Goal: Task Accomplishment & Management: Use online tool/utility

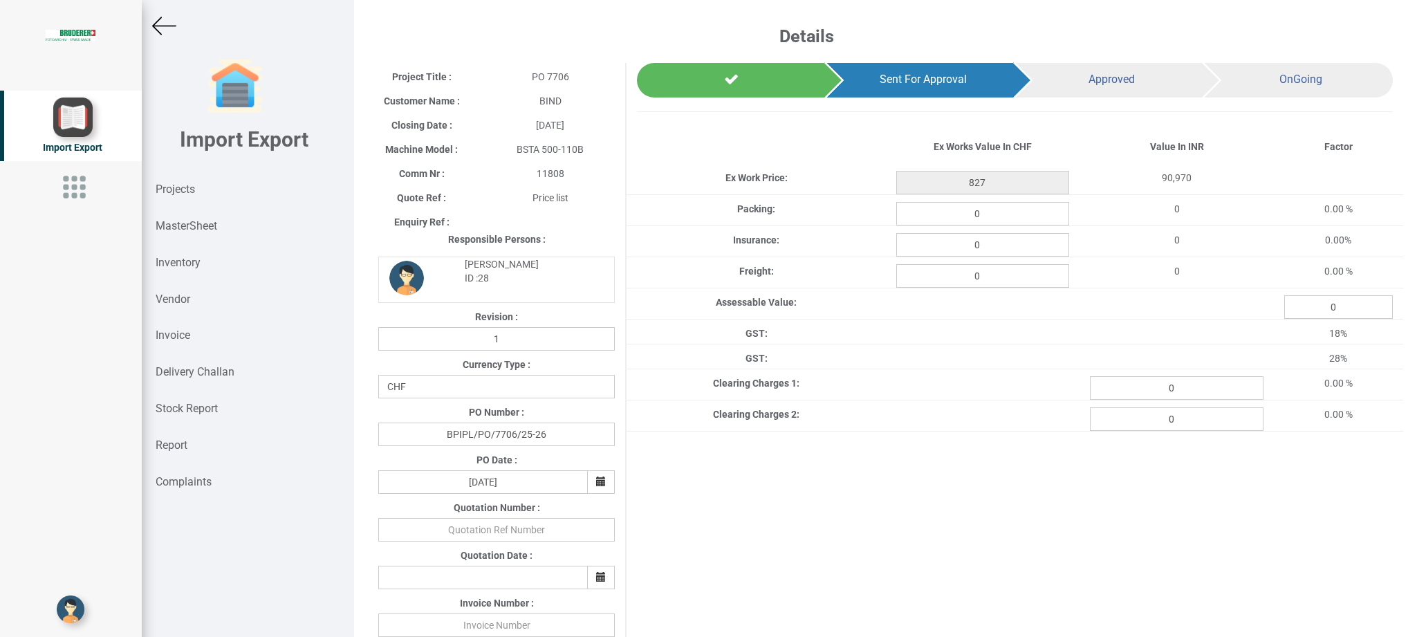
scroll to position [0, 108]
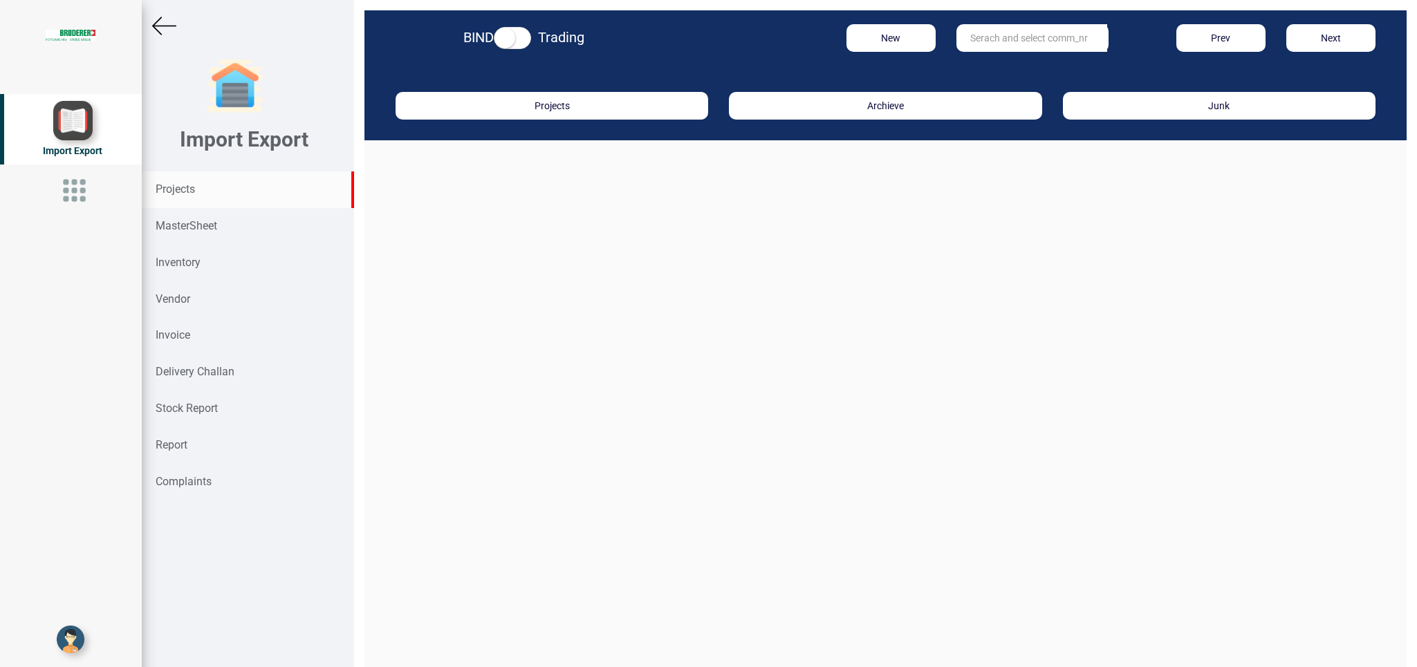
click at [1000, 39] on input "text" at bounding box center [1031, 38] width 151 height 28
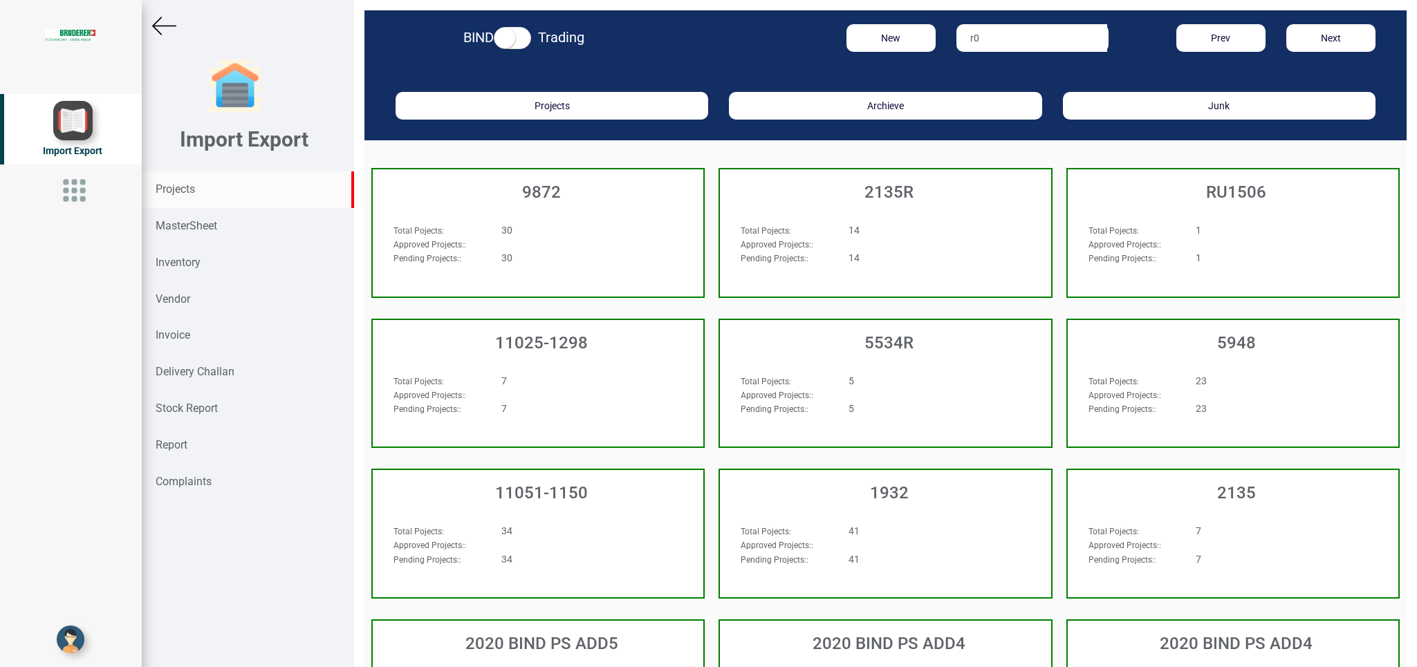
type input "r"
click at [979, 120] on link "RO 8985" at bounding box center [1011, 120] width 109 height 18
type input "RO 8985"
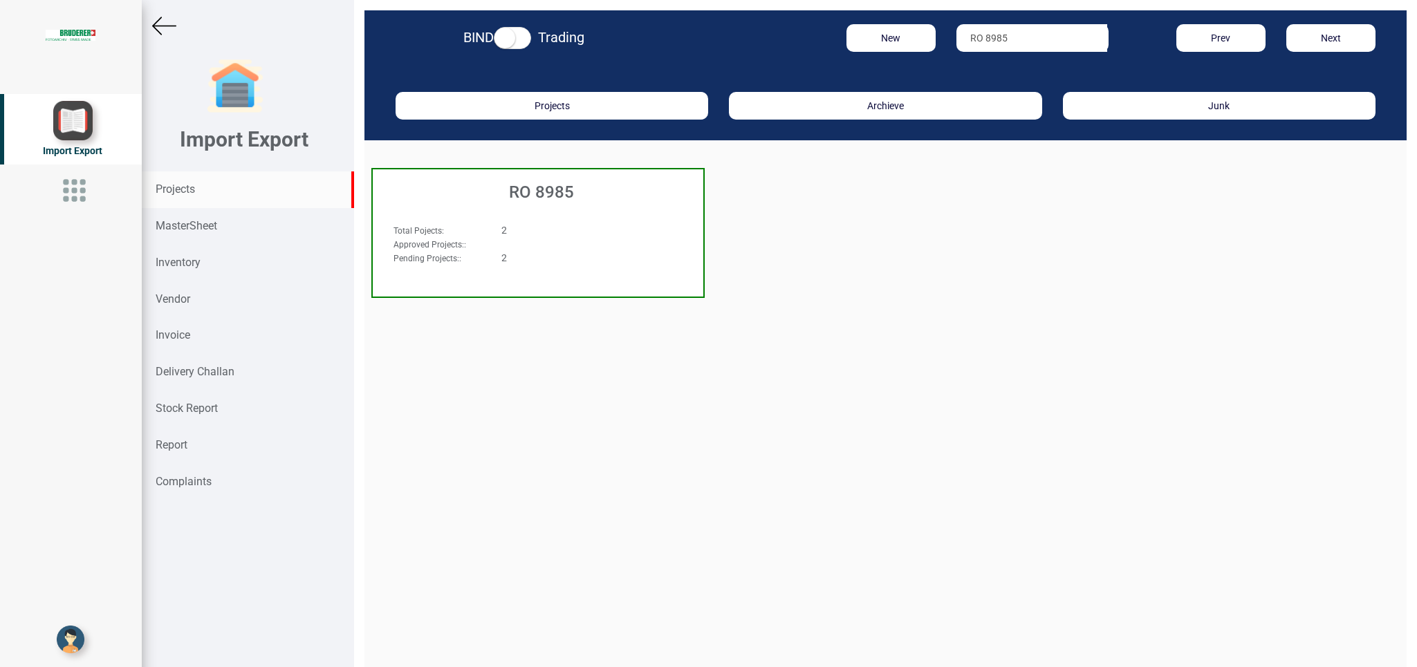
click at [585, 245] on div "Approved Projects: :" at bounding box center [512, 244] width 259 height 14
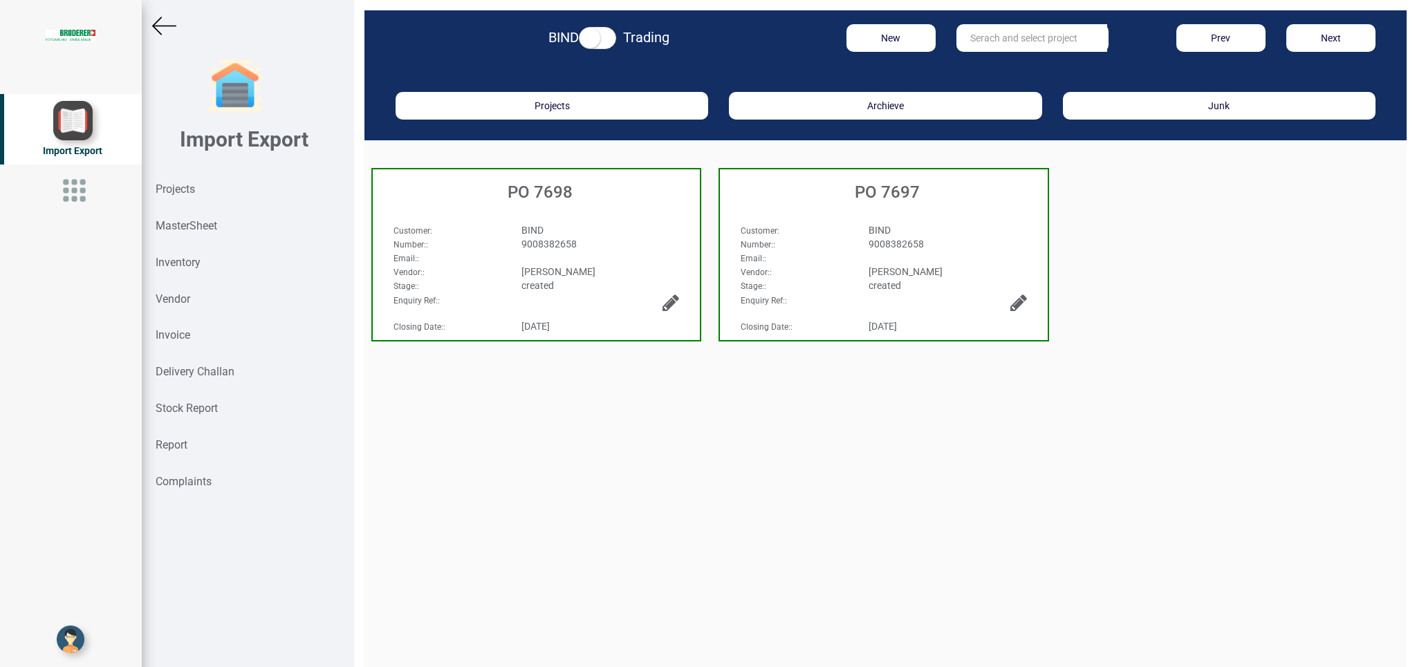
click at [963, 254] on div "Email: :" at bounding box center [883, 258] width 306 height 14
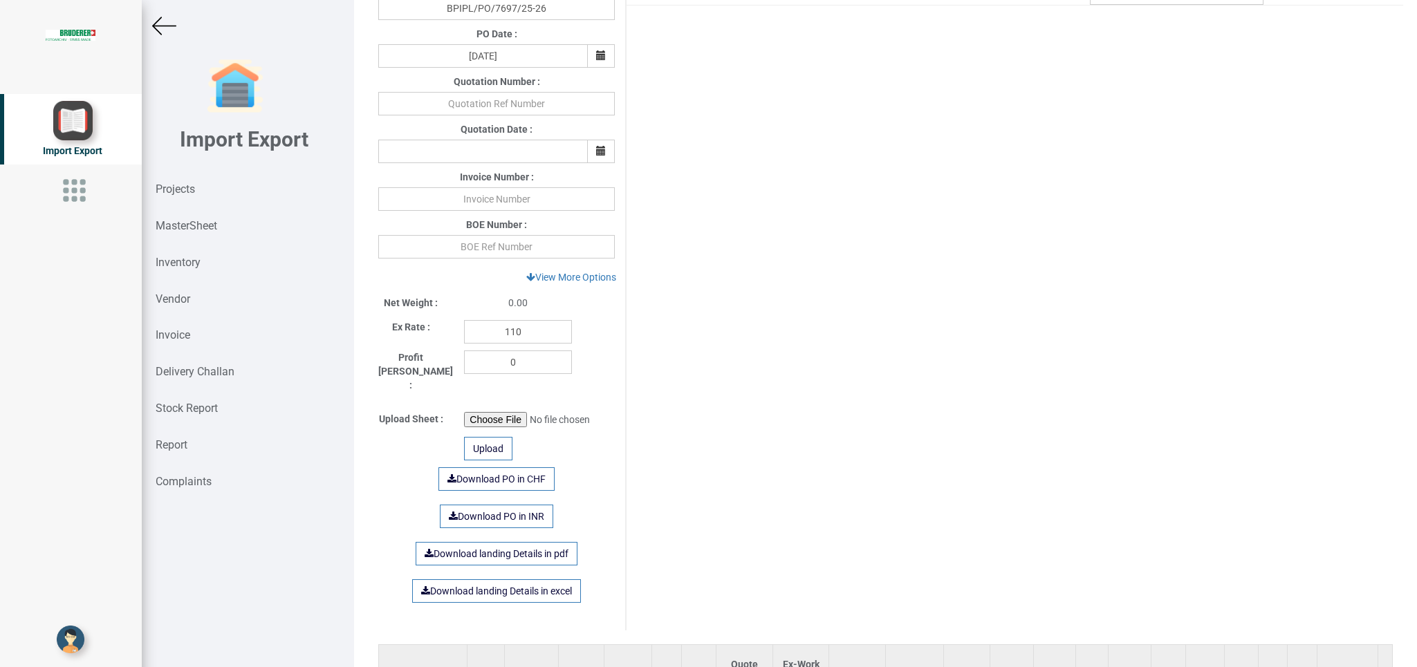
scroll to position [538, 0]
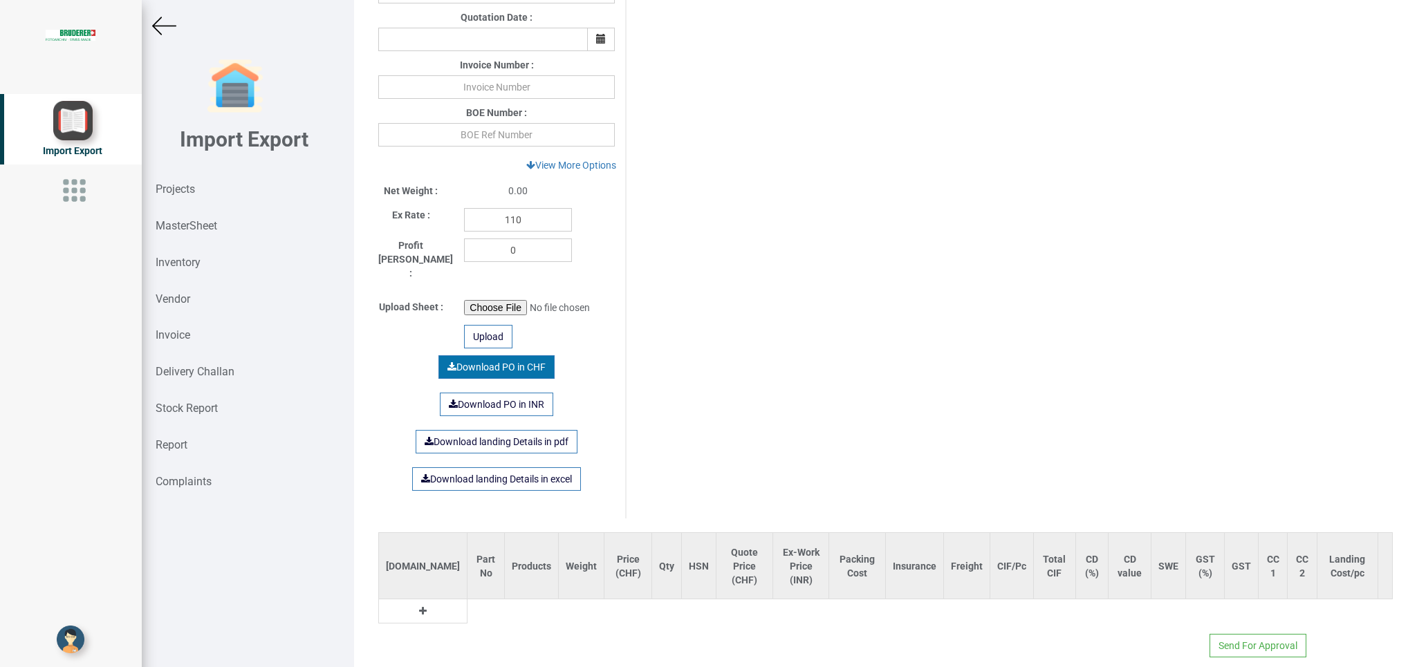
type input "35549.700000000004"
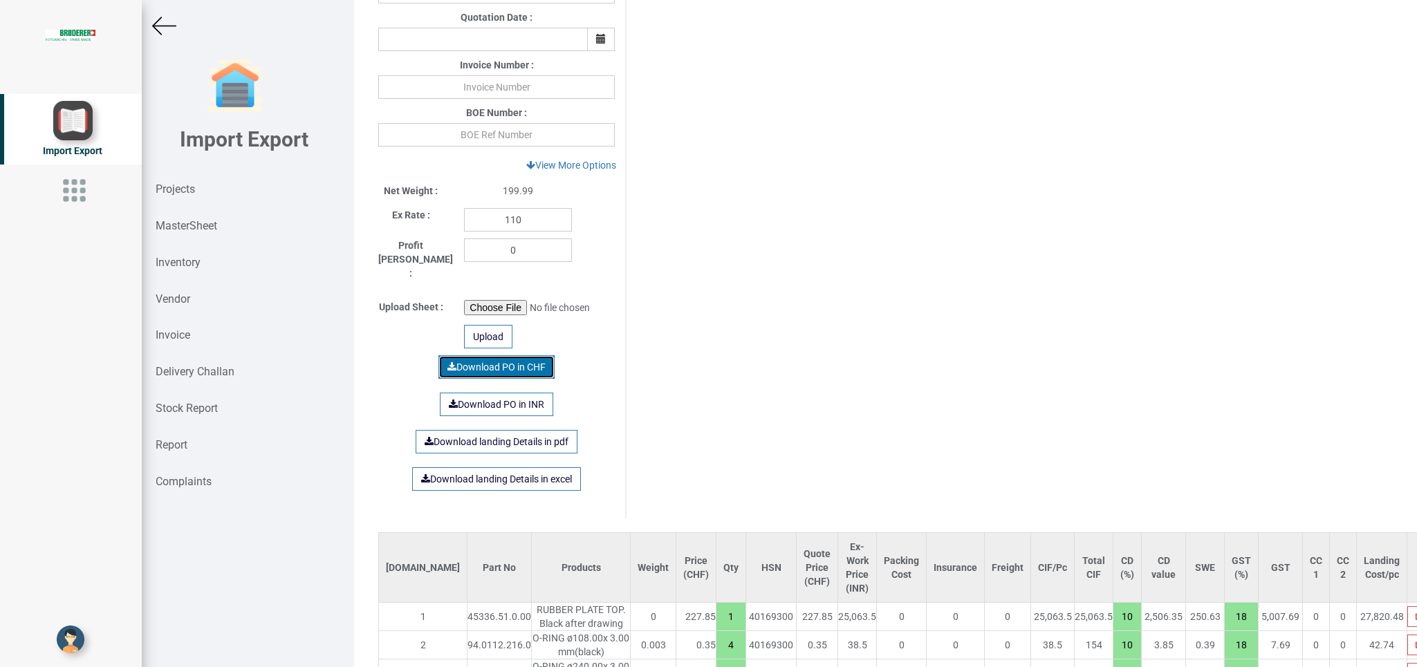
click at [463, 355] on link "Download PO in CHF" at bounding box center [496, 367] width 116 height 24
click at [160, 23] on img at bounding box center [164, 26] width 24 height 24
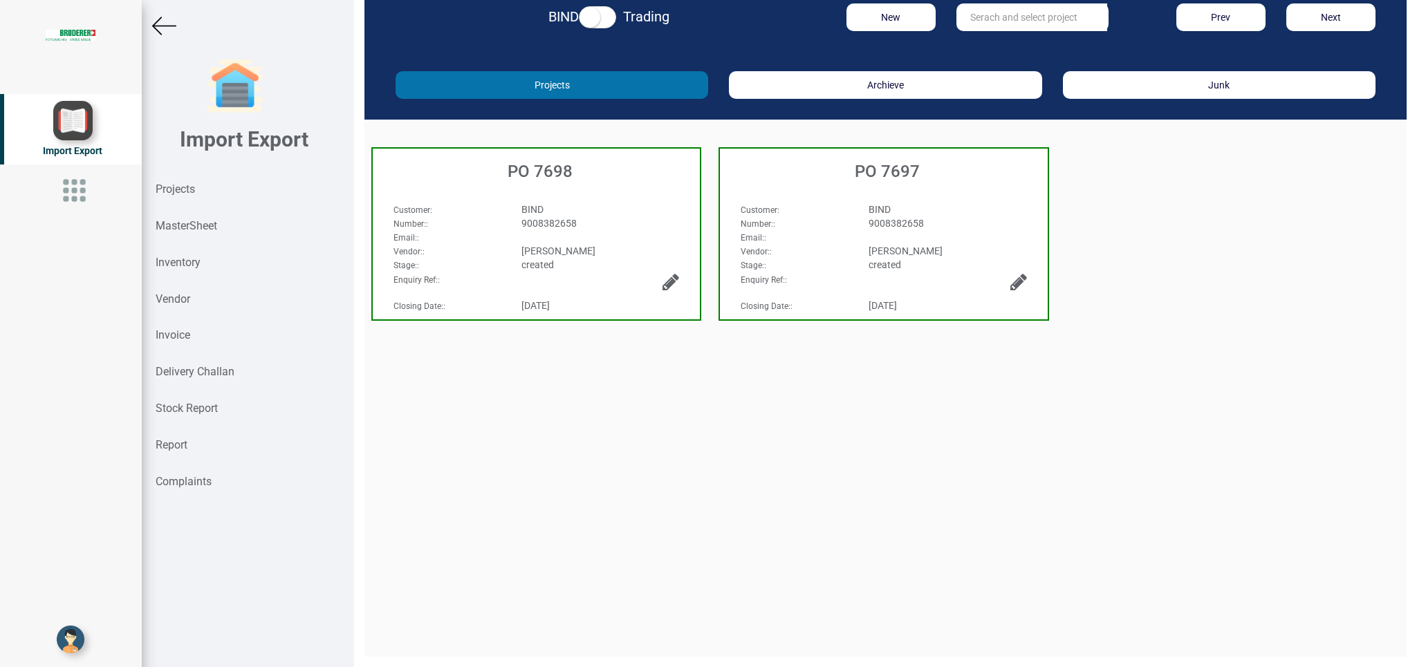
scroll to position [21, 0]
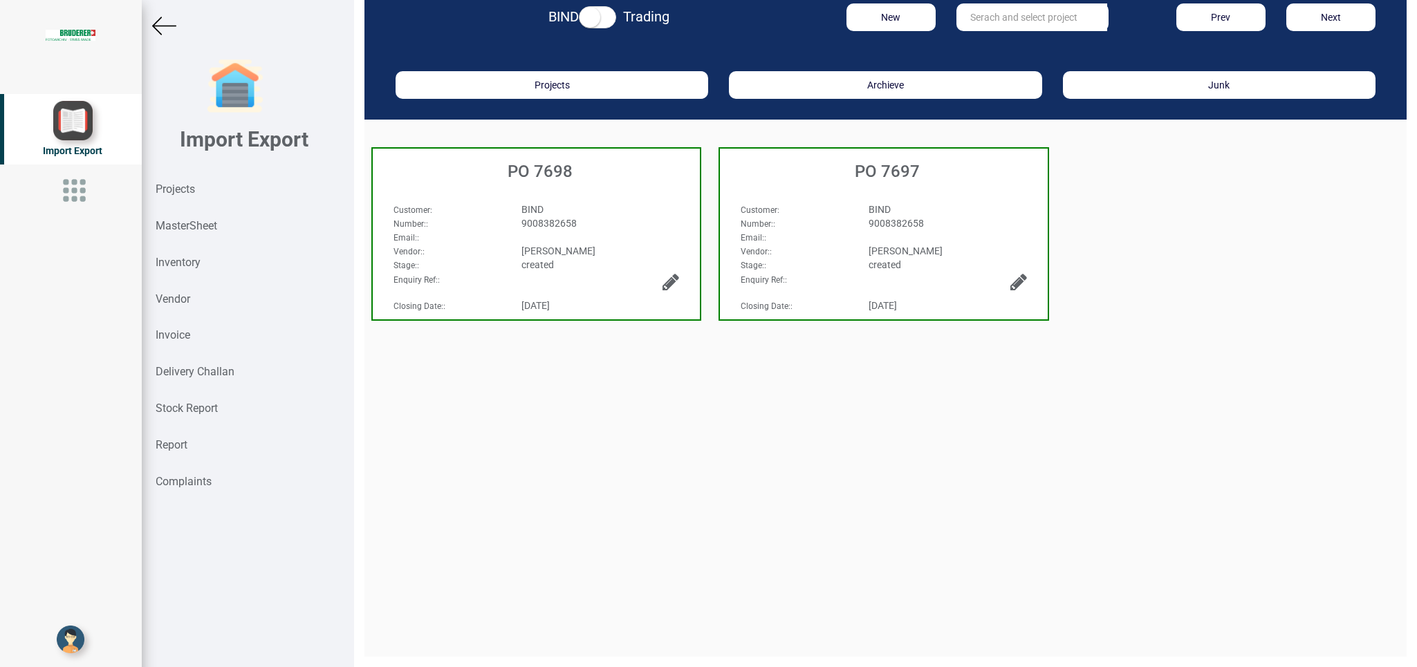
click at [649, 205] on div "BIND" at bounding box center [600, 210] width 179 height 14
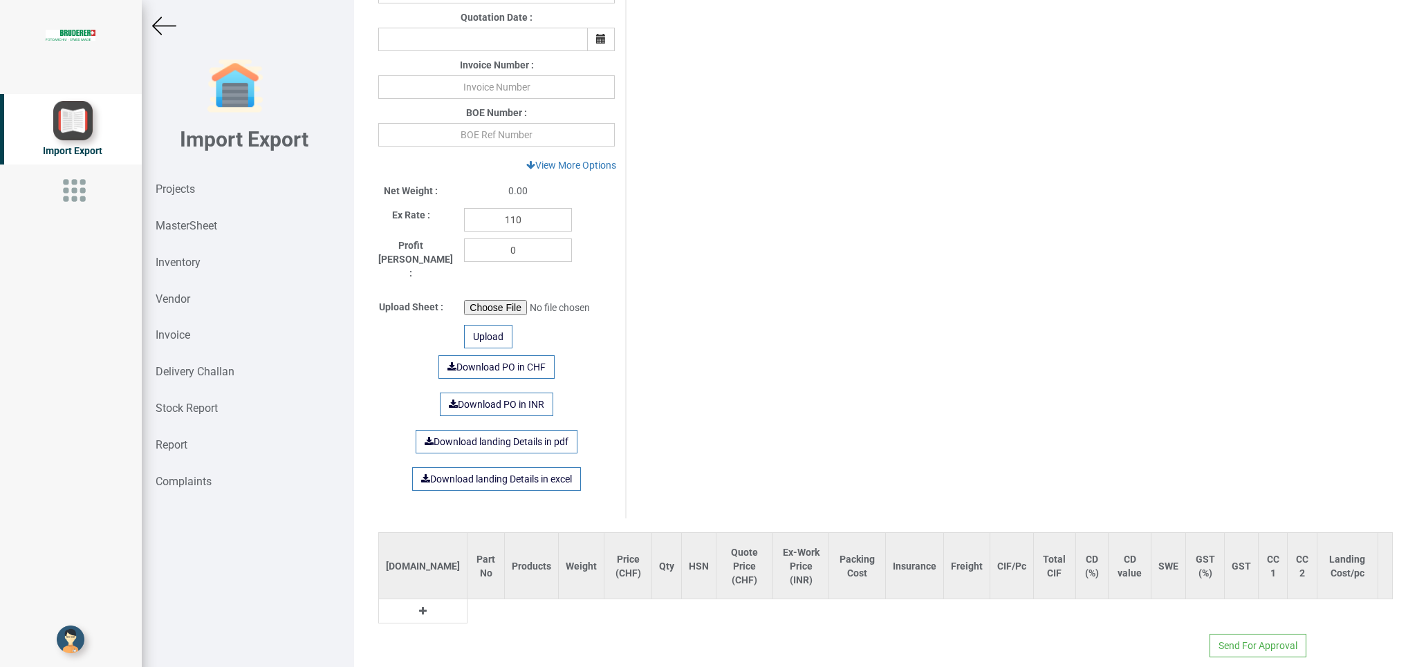
type input "6111.750000000002"
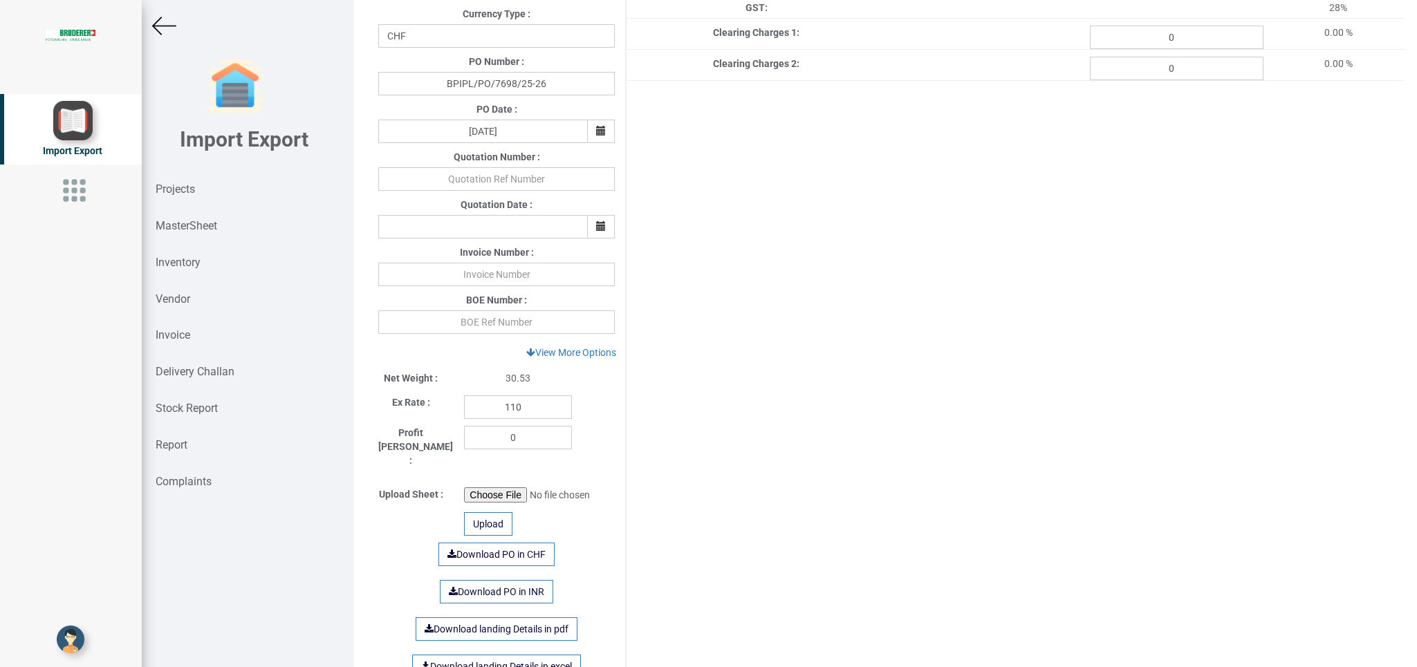
scroll to position [344, 0]
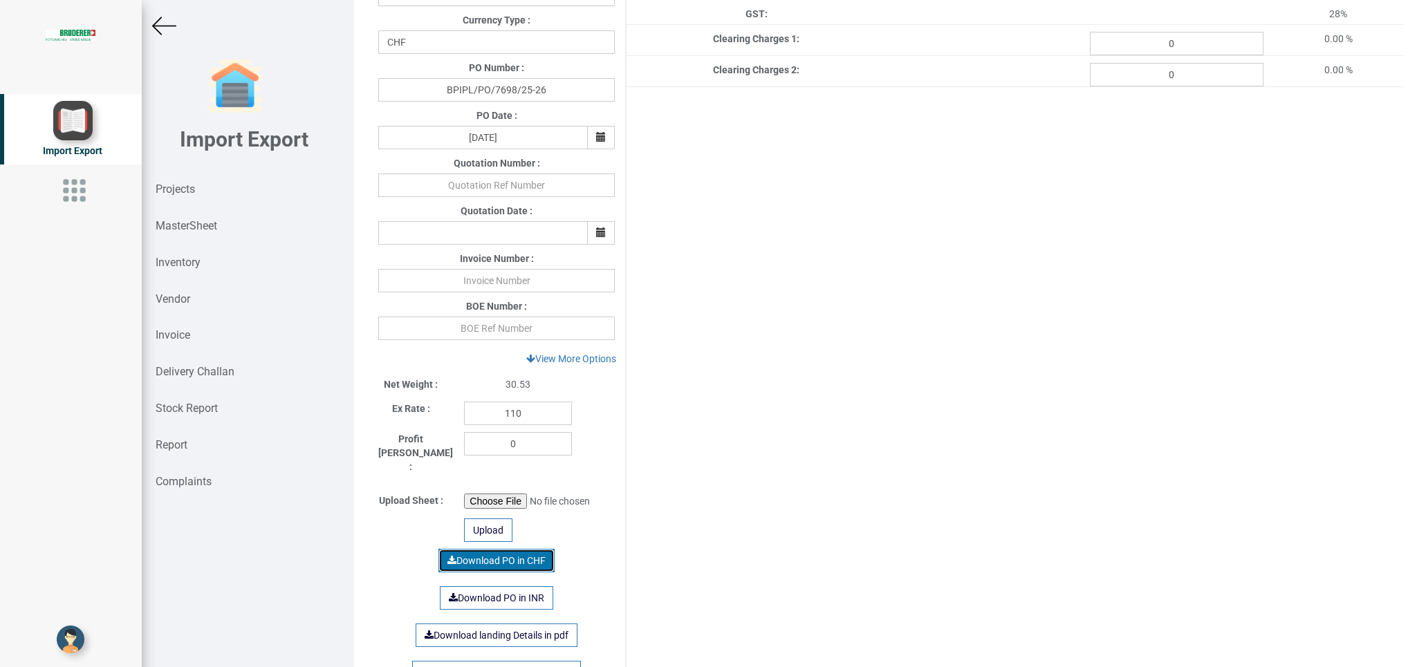
click at [473, 549] on link "Download PO in CHF" at bounding box center [496, 561] width 116 height 24
